Goal: Task Accomplishment & Management: Complete application form

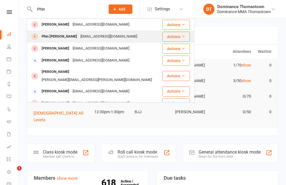
type input "Phin"
click at [86, 35] on div "[EMAIL_ADDRESS][DOMAIN_NAME]" at bounding box center [109, 37] width 60 height 8
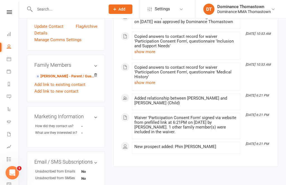
scroll to position [167, 0]
click at [69, 74] on link "[PERSON_NAME] - Parent / Guardian" at bounding box center [64, 77] width 59 height 6
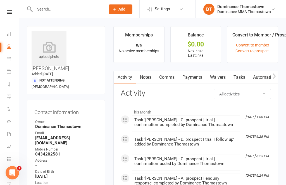
click at [219, 77] on link "Waivers" at bounding box center [217, 77] width 23 height 13
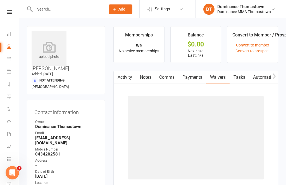
scroll to position [18, 0]
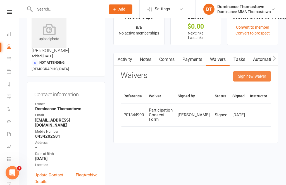
click at [242, 75] on button "Sign new Waiver" at bounding box center [252, 76] width 38 height 10
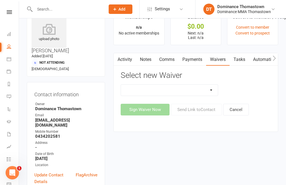
click at [205, 89] on select "Member | Cancellation | Adults Member | Cancellation | Kids/Teens Member | Inju…" at bounding box center [169, 90] width 97 height 11
select select "374"
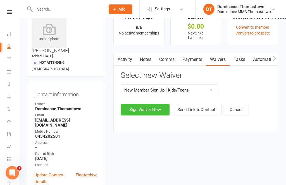
click at [143, 107] on button "Sign Waiver Now" at bounding box center [144, 110] width 49 height 12
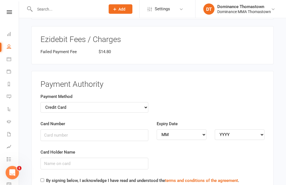
scroll to position [794, 0]
click at [135, 103] on select "Credit Card Bank Account" at bounding box center [94, 108] width 108 height 11
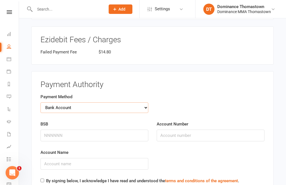
click at [83, 103] on select "Credit Card Bank Account" at bounding box center [94, 108] width 108 height 11
select select "credit_card"
click at [85, 121] on div "Card Number" at bounding box center [94, 131] width 108 height 21
click at [98, 130] on input "Card Number" at bounding box center [94, 136] width 108 height 12
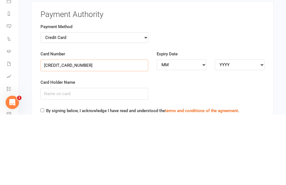
type input "[CREDIT_CARD_NUMBER]"
click at [171, 130] on select "MM 01 02 03 04 05 06 07 08 09 10 11 12" at bounding box center [181, 135] width 50 height 11
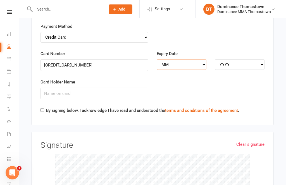
select select "07"
click at [239, 59] on select "YYYY 2025 2026 2027 2028 2029 2030 2031 2032 2033 2034" at bounding box center [240, 64] width 50 height 11
select select "2028"
click at [104, 88] on input "Card Holder Name" at bounding box center [94, 94] width 108 height 12
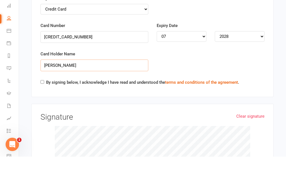
type input "[PERSON_NAME]"
click at [43, 109] on input "By signing below, I acknowledge I have read and understood the terms and condit…" at bounding box center [42, 111] width 4 height 4
checkbox input "true"
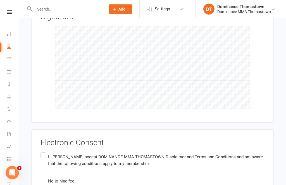
scroll to position [1003, 0]
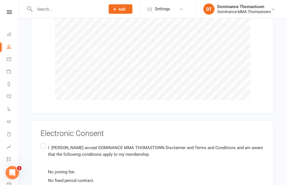
click at [44, 143] on label "I [PERSON_NAME] accept DOMINANCE MMA THOMASTOWN Disclaimer and Terms and Condit…" at bounding box center [152, 177] width 224 height 68
click at [44, 143] on input "I [PERSON_NAME] accept DOMINANCE MMA THOMASTOWN Disclaimer and Terms and Condit…" at bounding box center [42, 143] width 4 height 0
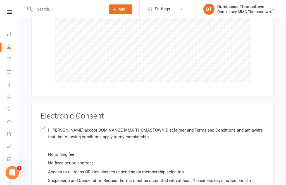
scroll to position [1047, 0]
